Goal: Task Accomplishment & Management: Manage account settings

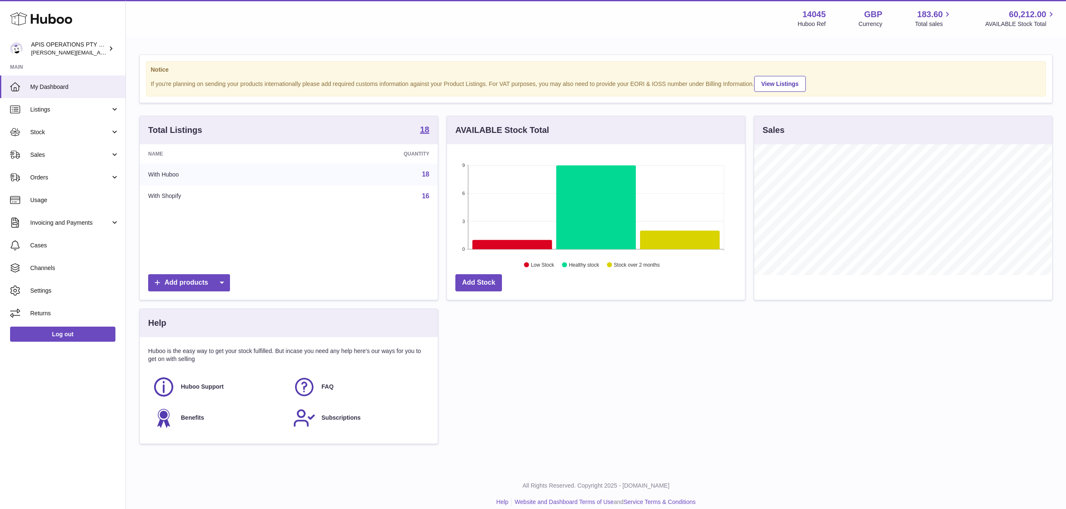
scroll to position [131, 297]
click at [44, 177] on span "Orders" at bounding box center [70, 178] width 80 height 8
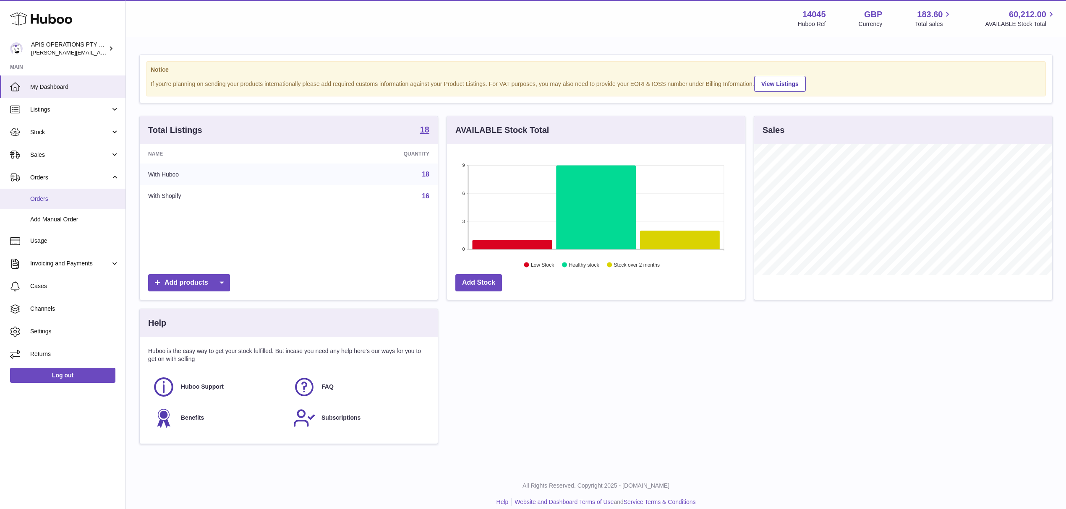
click at [53, 202] on span "Orders" at bounding box center [74, 199] width 89 height 8
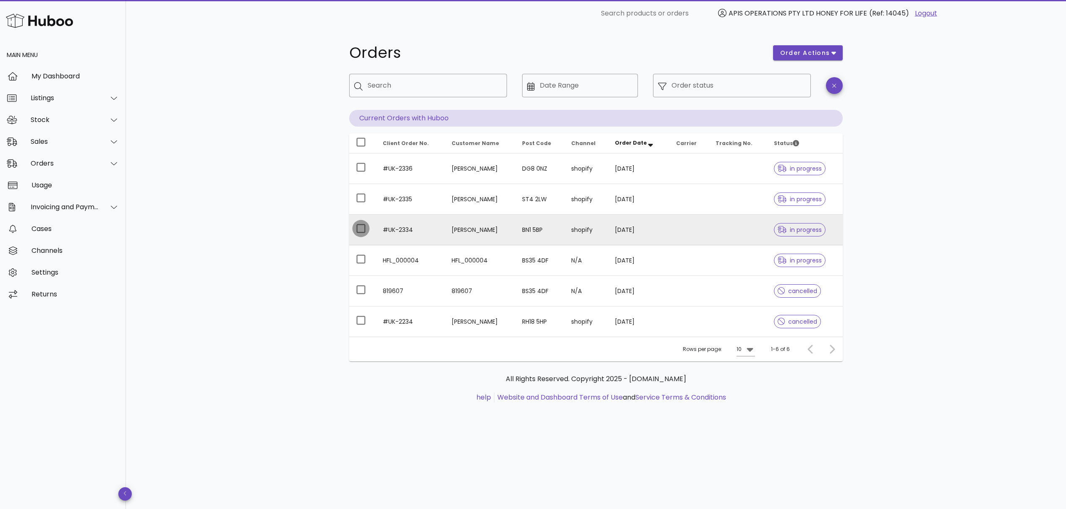
click at [360, 231] on div at bounding box center [361, 229] width 14 height 14
click at [820, 52] on span "order actions" at bounding box center [805, 53] width 50 height 9
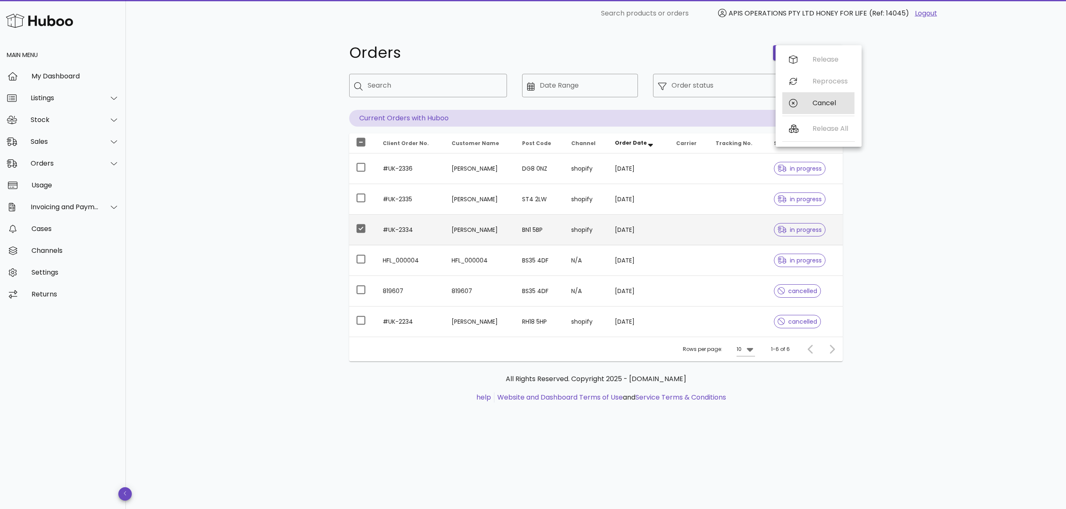
click at [818, 102] on div "Cancel" at bounding box center [829, 103] width 35 height 8
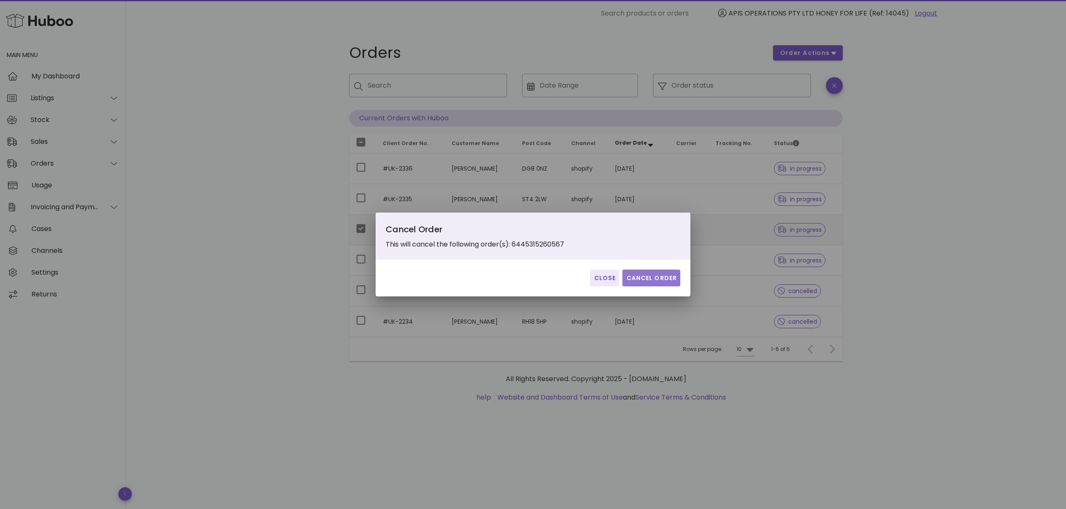
click at [650, 275] on span "Cancel Order" at bounding box center [651, 278] width 51 height 9
